Goal: Navigation & Orientation: Find specific page/section

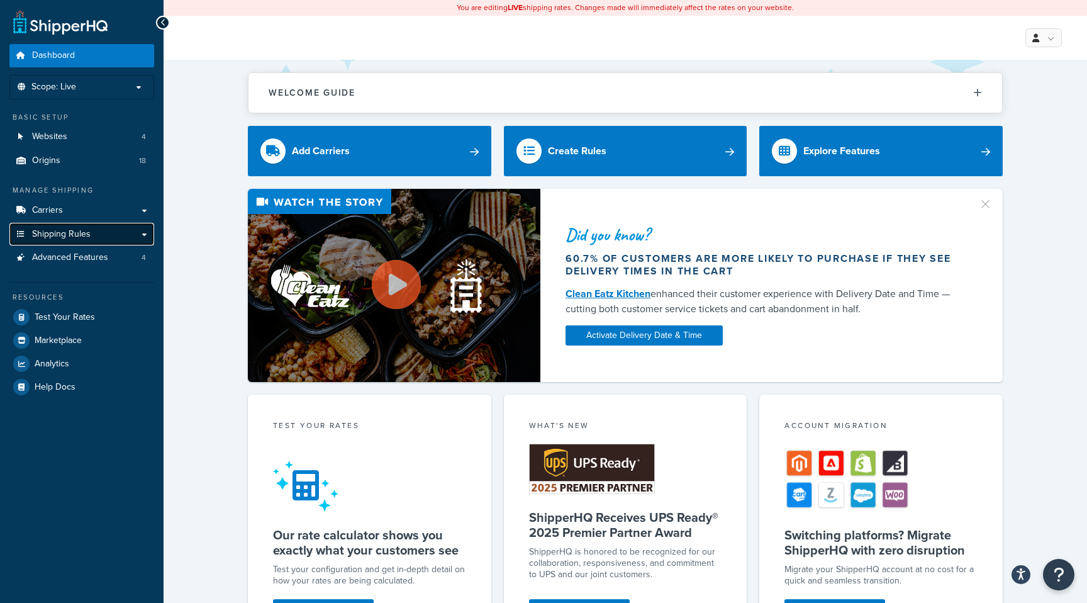
click at [54, 237] on span "Shipping Rules" at bounding box center [61, 234] width 59 height 11
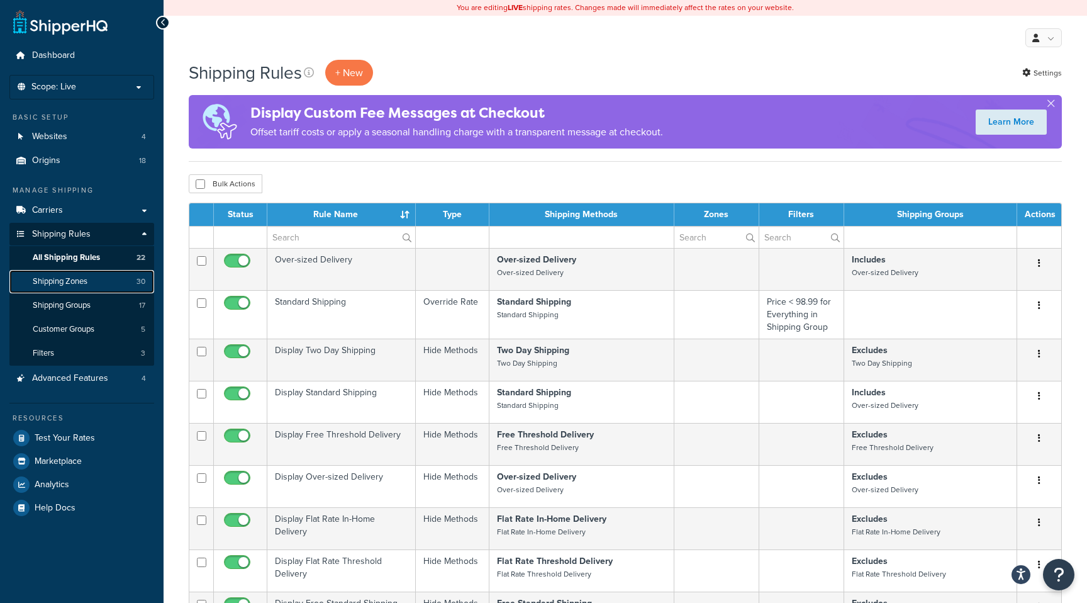
click at [63, 284] on span "Shipping Zones" at bounding box center [60, 281] width 55 height 11
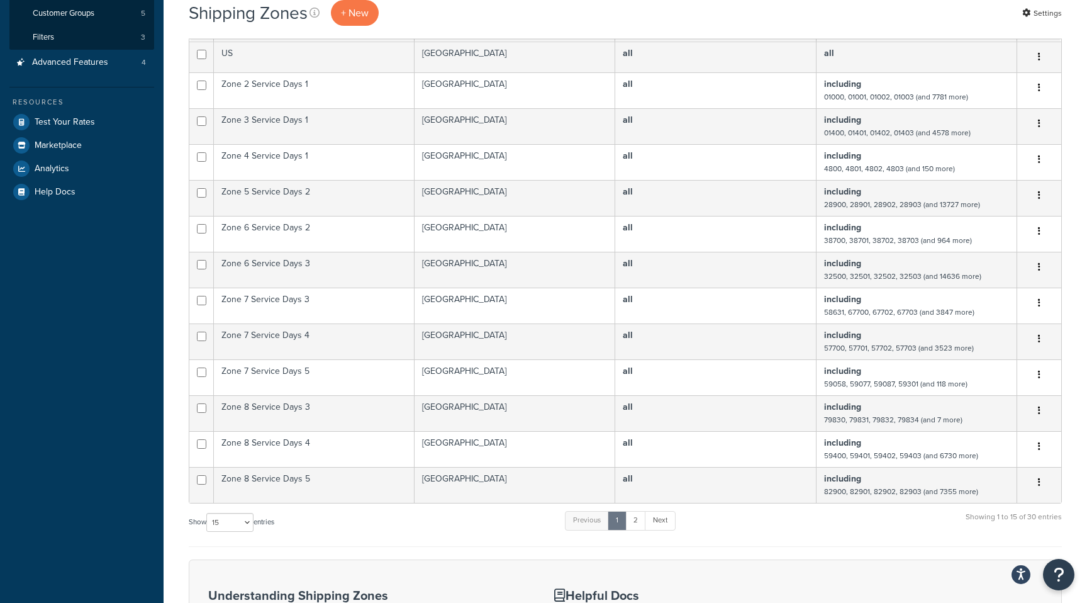
scroll to position [317, 0]
click at [245, 519] on select "10 15 25 50 100" at bounding box center [229, 521] width 47 height 19
select select "50"
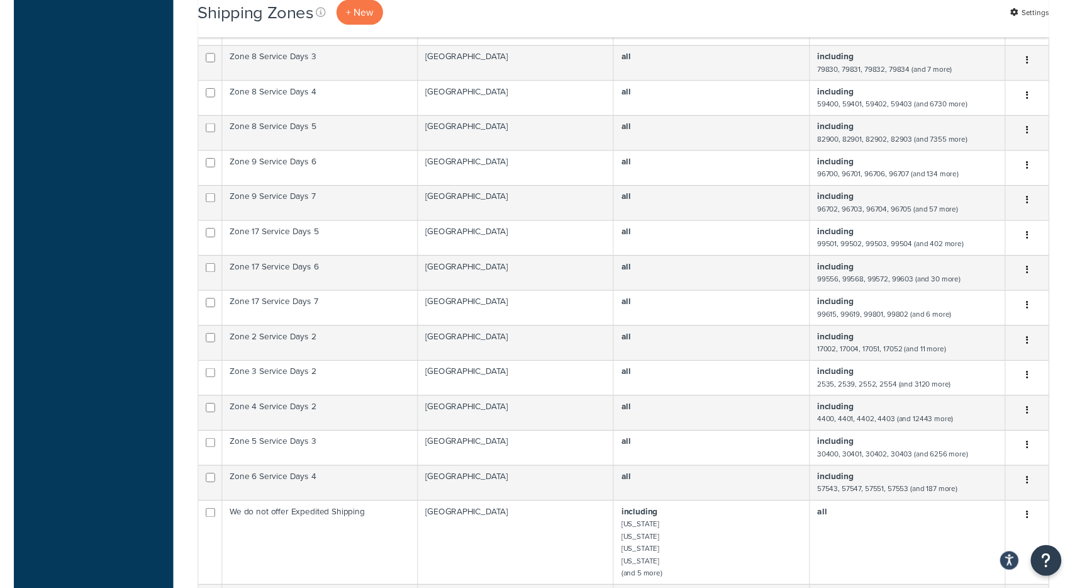
scroll to position [665, 0]
